Goal: Information Seeking & Learning: Learn about a topic

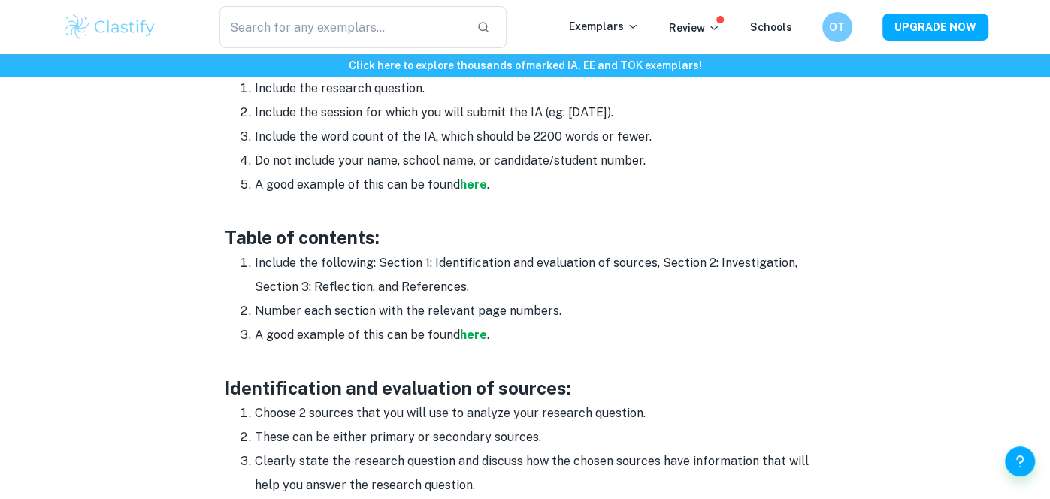
scroll to position [919, 0]
click at [474, 180] on strong "here" at bounding box center [473, 184] width 27 height 14
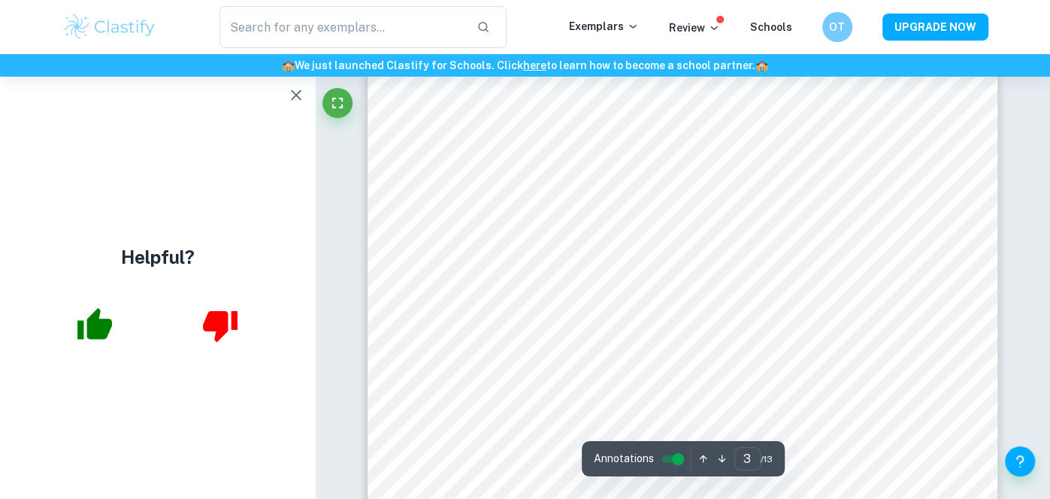
scroll to position [2215, 0]
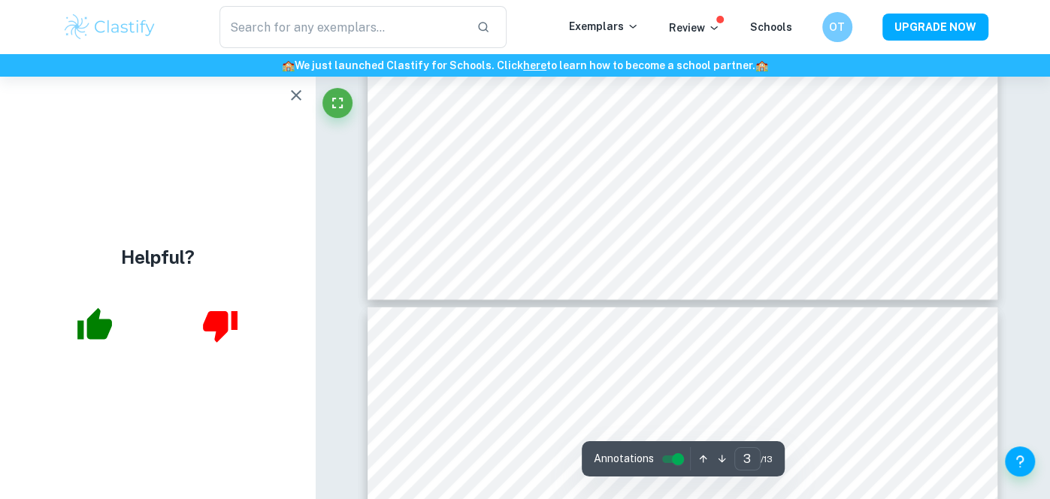
type input "4"
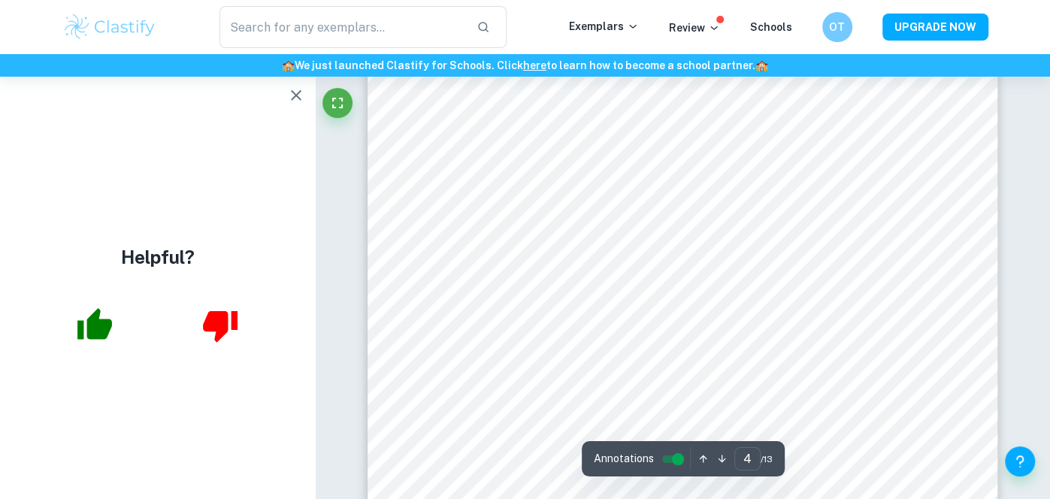
scroll to position [2960, 0]
